Goal: Task Accomplishment & Management: Use online tool/utility

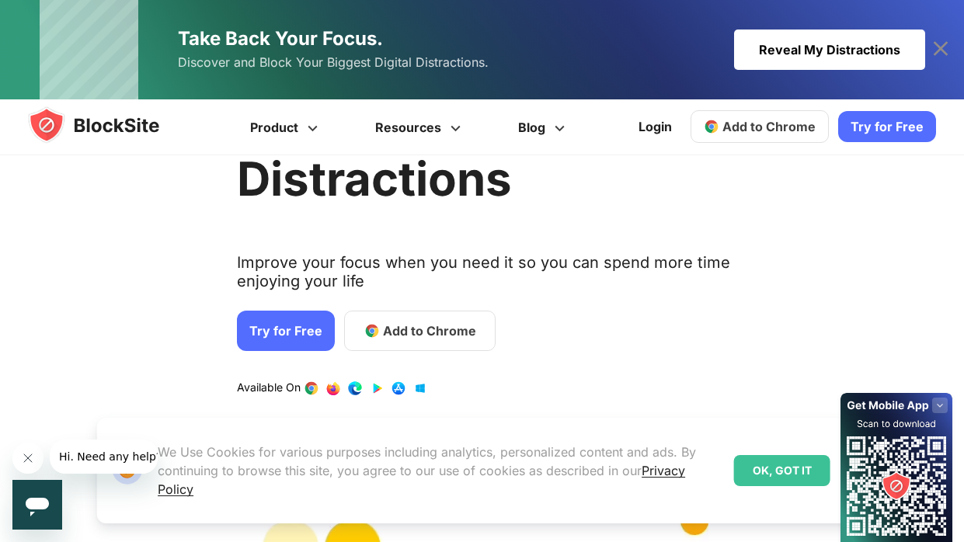
scroll to position [153, 0]
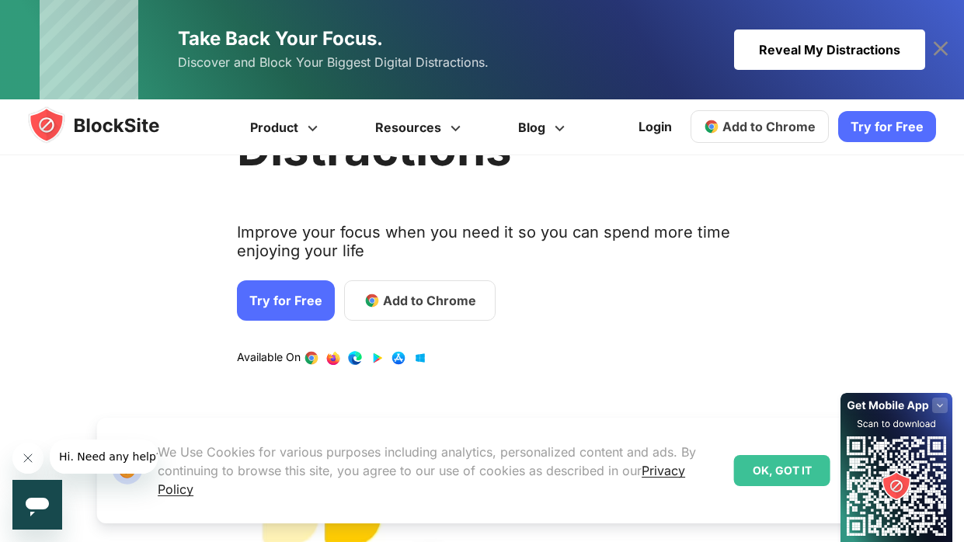
click at [398, 302] on span "Add to Chrome" at bounding box center [429, 300] width 93 height 19
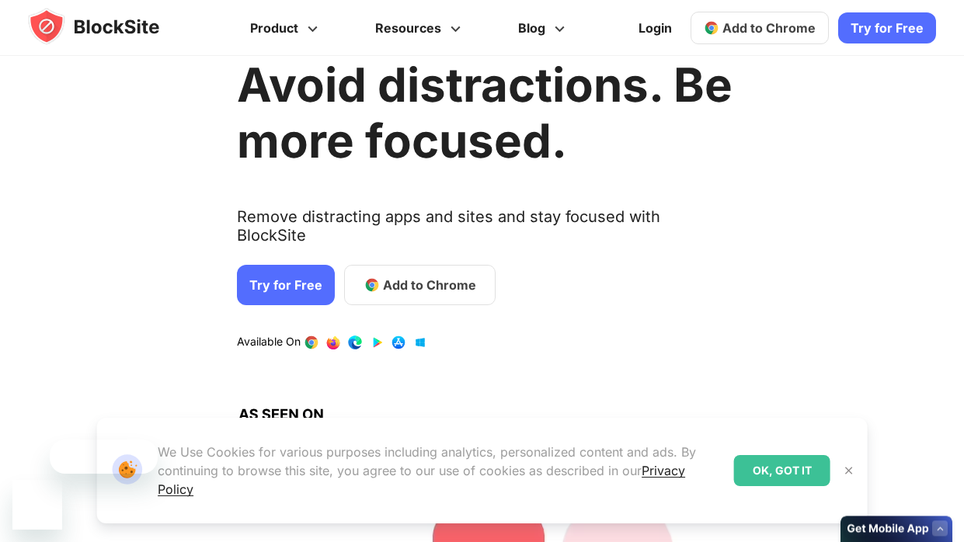
click at [307, 285] on link "Try for Free" at bounding box center [286, 285] width 98 height 40
click at [296, 266] on link "Try for Free" at bounding box center [286, 285] width 98 height 40
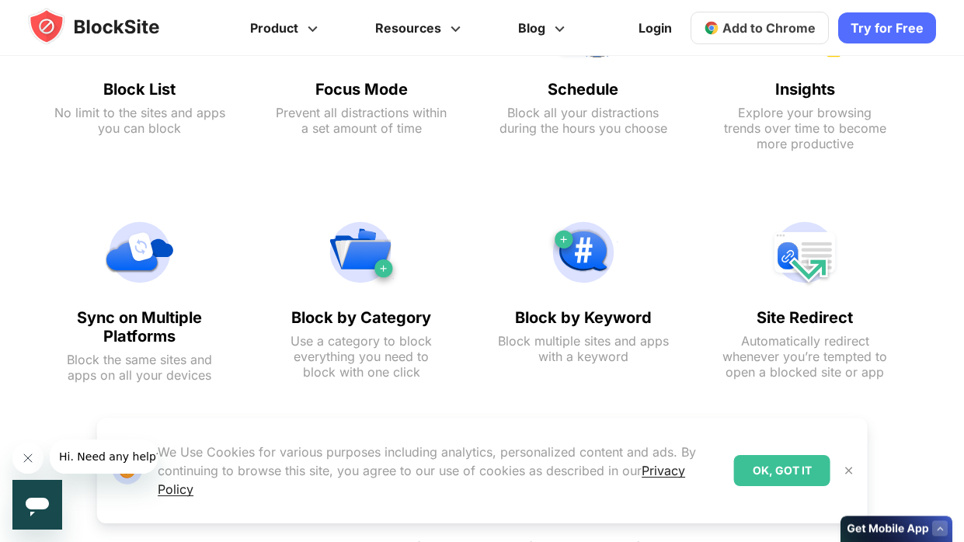
scroll to position [1200, 0]
